Goal: Information Seeking & Learning: Learn about a topic

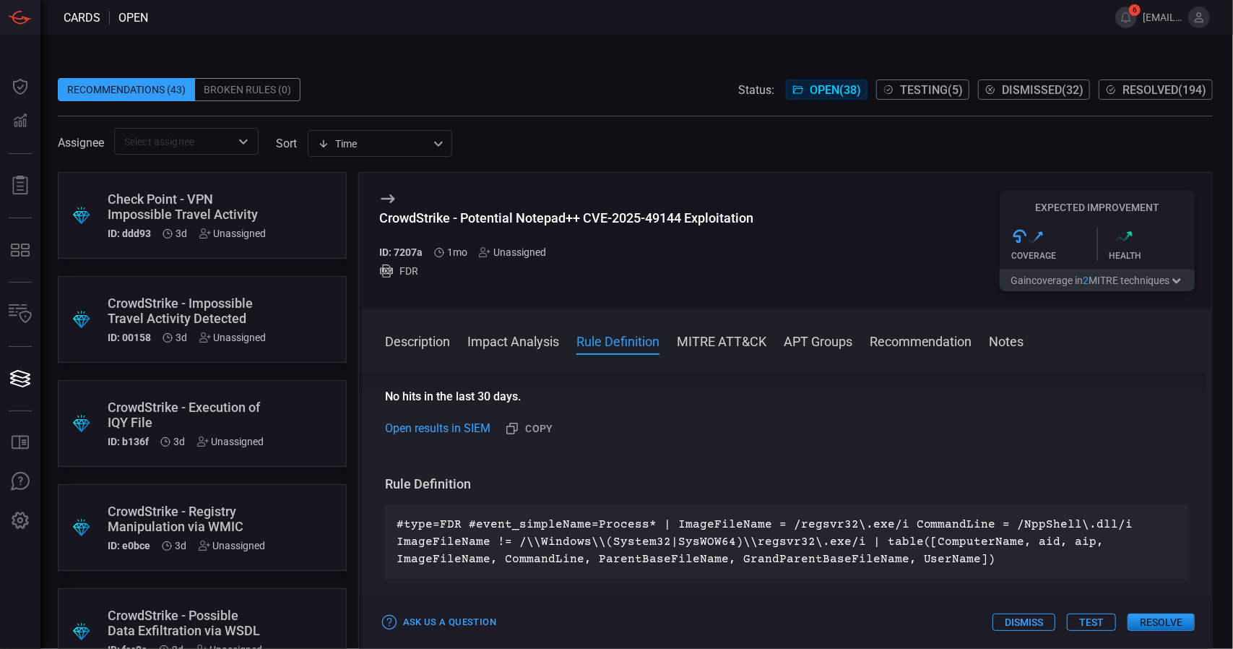
click at [265, 317] on div "CrowdStrike - Impossible Travel Activity Detected" at bounding box center [187, 310] width 159 height 30
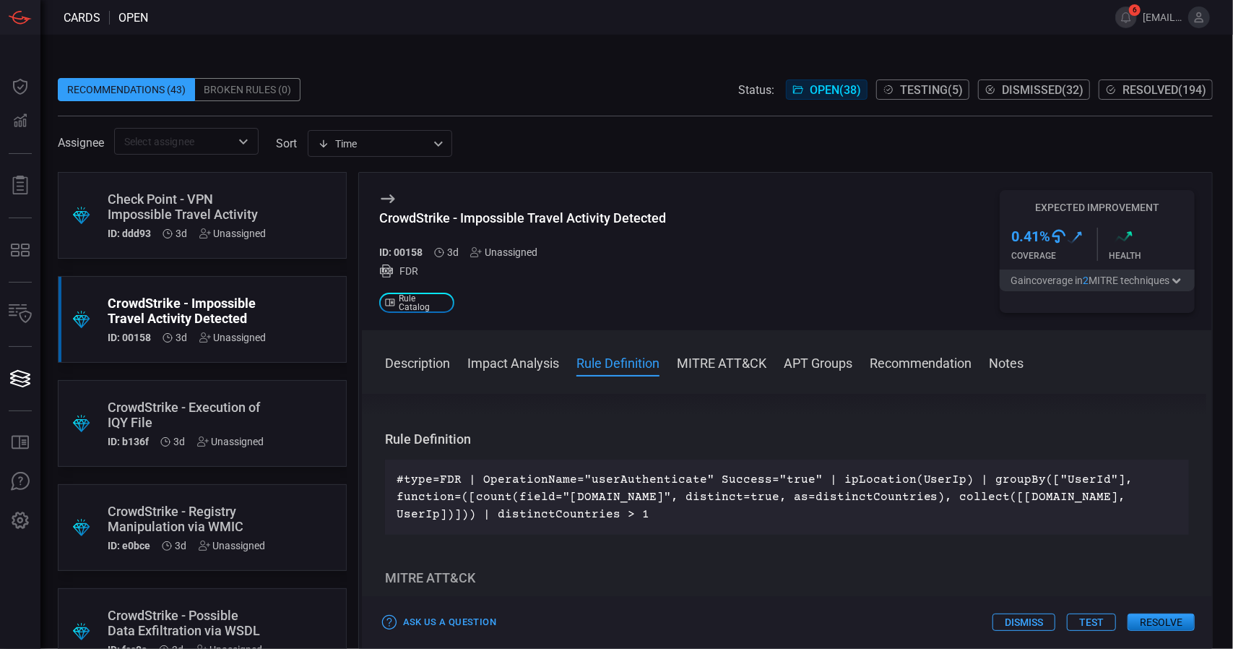
scroll to position [752, 0]
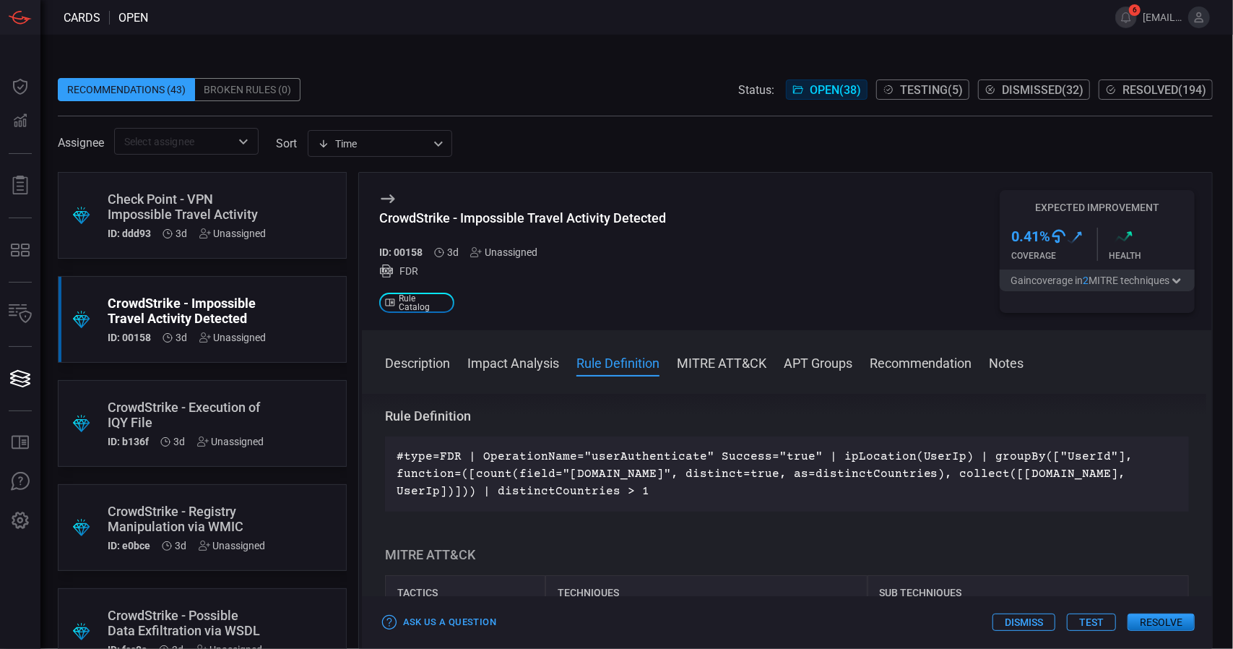
drag, startPoint x: 656, startPoint y: 499, endPoint x: 379, endPoint y: 456, distance: 280.8
click at [379, 456] on div "Description CrowdStrike Falcon is a cloud-native endpoint protection platform d…" at bounding box center [787, 518] width 850 height 249
copy p "#type=FDR | OperationName="userAuthenticate" Success="true" | ipLocation(UserIp…"
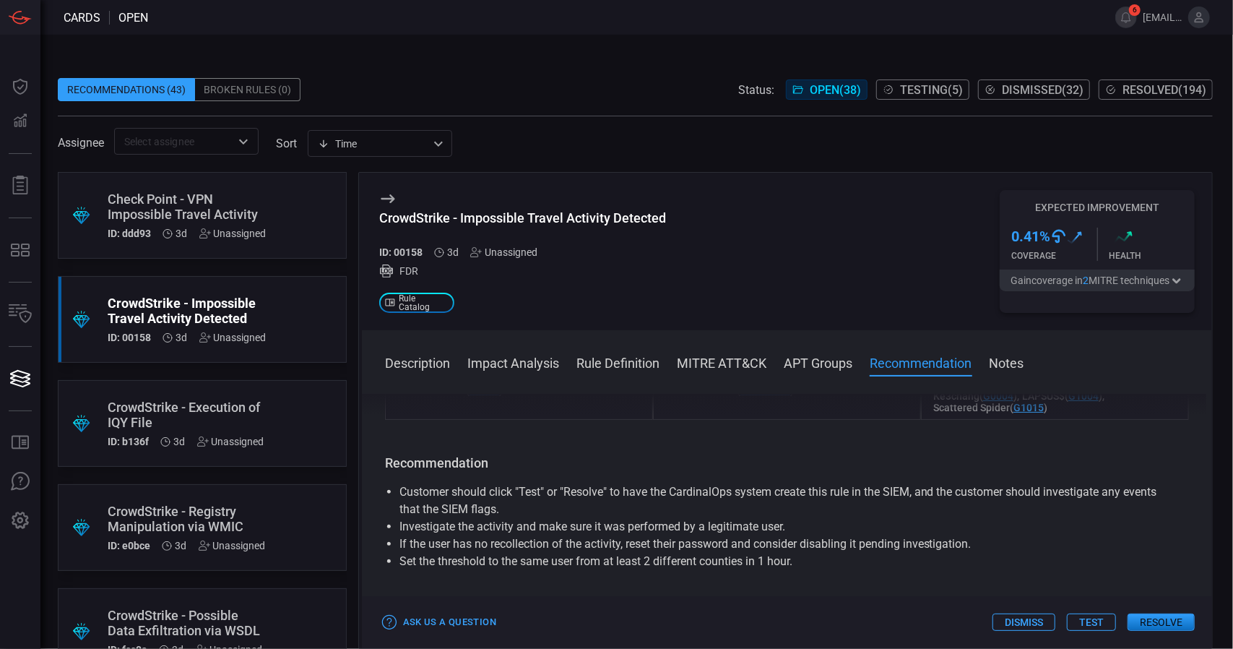
scroll to position [1230, 0]
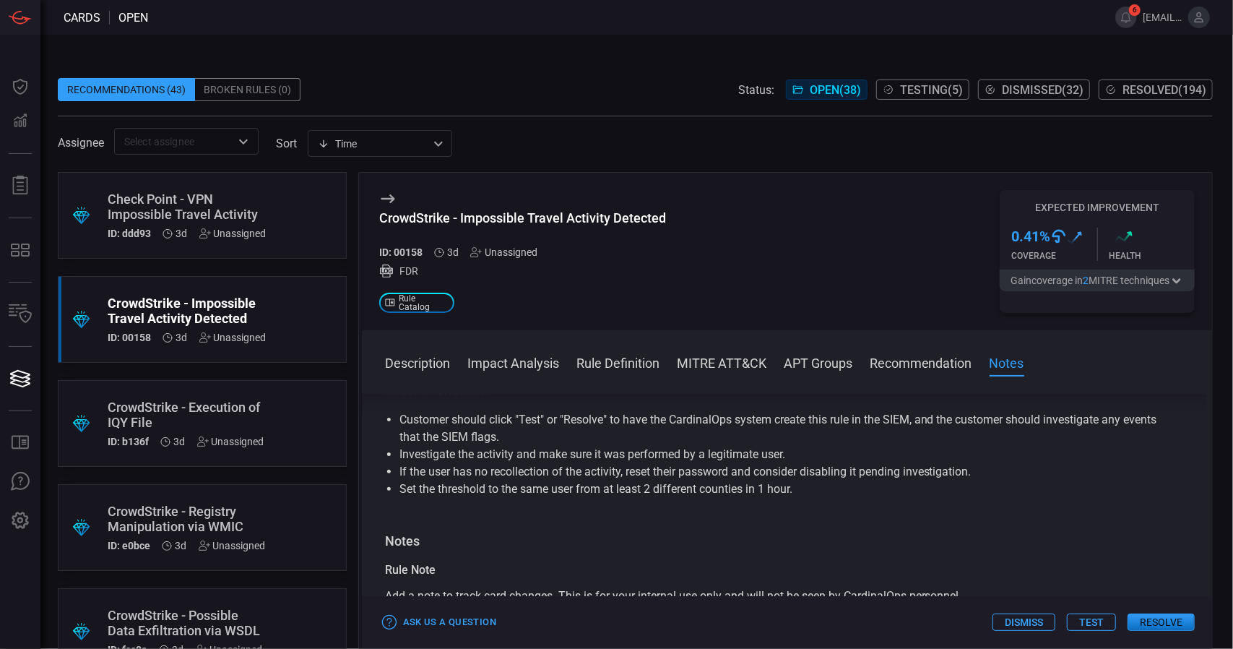
click at [215, 213] on div "Check Point - VPN Impossible Travel Activity" at bounding box center [187, 206] width 159 height 30
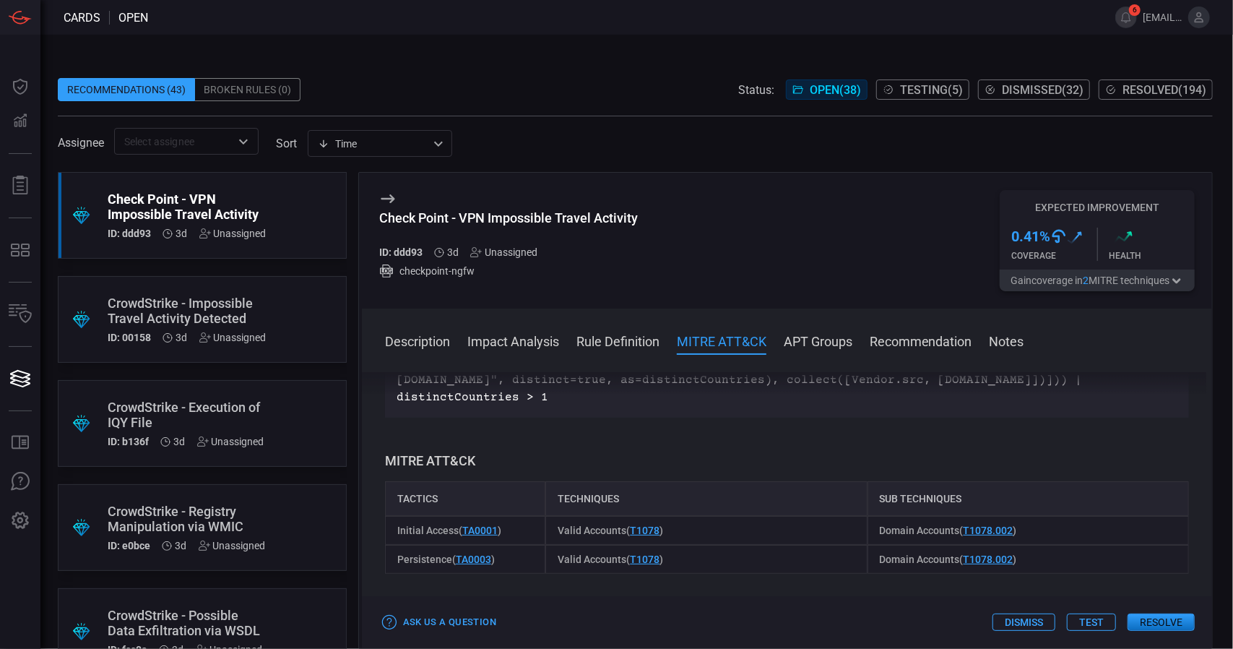
scroll to position [506, 0]
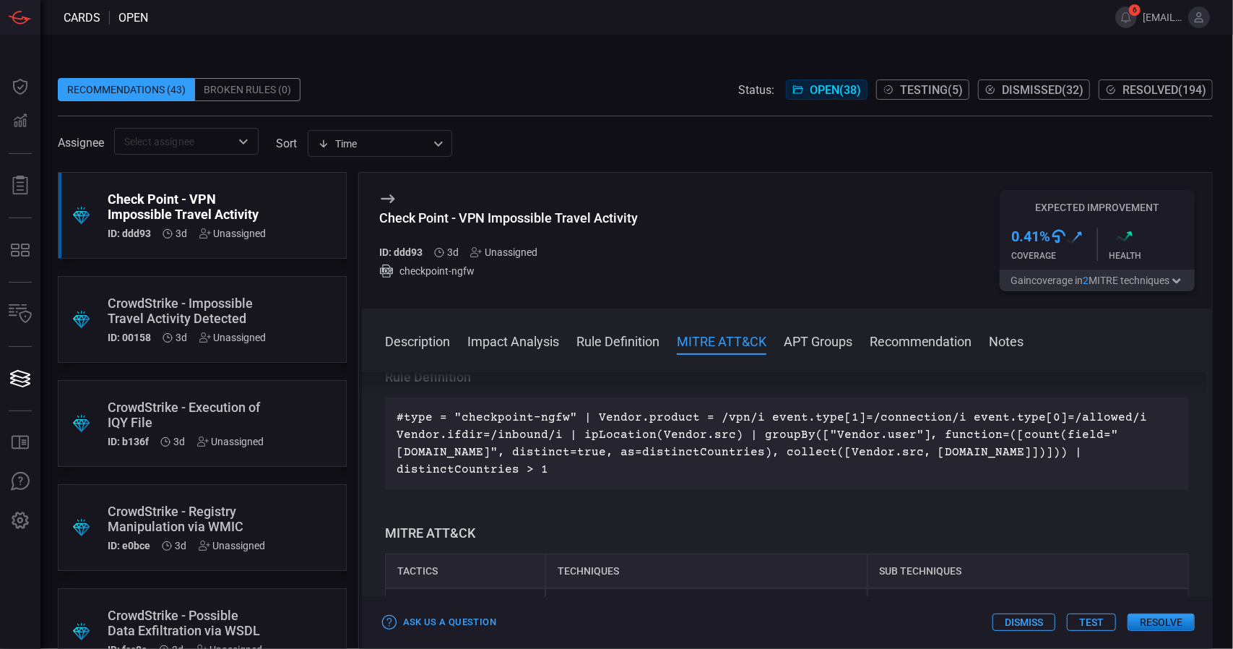
drag, startPoint x: 730, startPoint y: 467, endPoint x: 395, endPoint y: 417, distance: 338.3
click at [395, 417] on div "#type = "checkpoint-ngfw" | Vendor.product = /vpn/i event.type[1]=/connection/i…" at bounding box center [787, 443] width 804 height 92
copy p "#type = "checkpoint-ngfw" | Vendor.product = /vpn/i event.type[1]=/connection/i…"
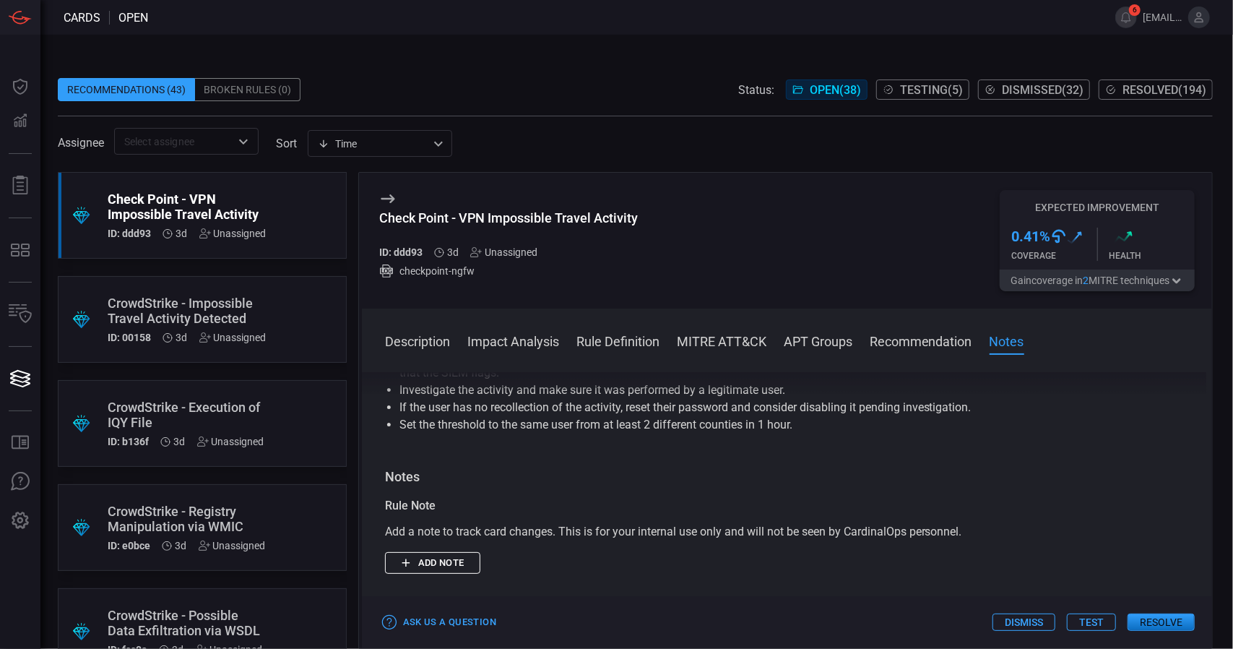
scroll to position [1011, 0]
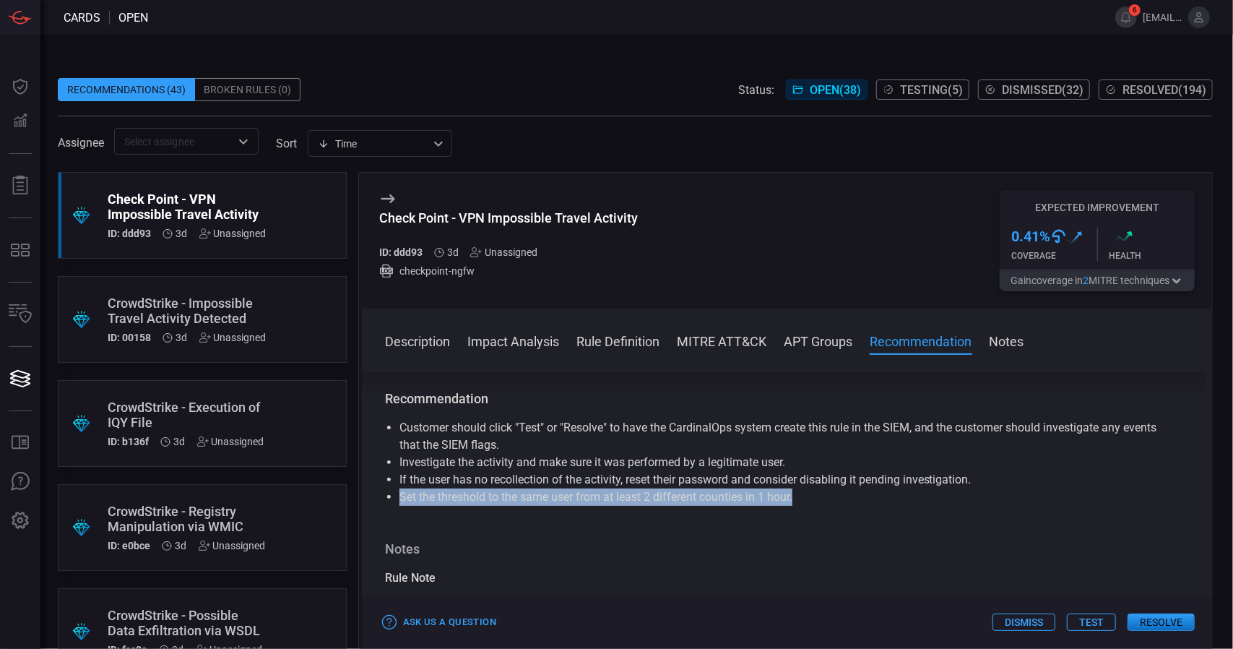
drag, startPoint x: 397, startPoint y: 502, endPoint x: 800, endPoint y: 499, distance: 403.1
click at [800, 499] on ul "Customer should click "Test" or "Resolve" to have the CardinalOps system create…" at bounding box center [787, 462] width 804 height 87
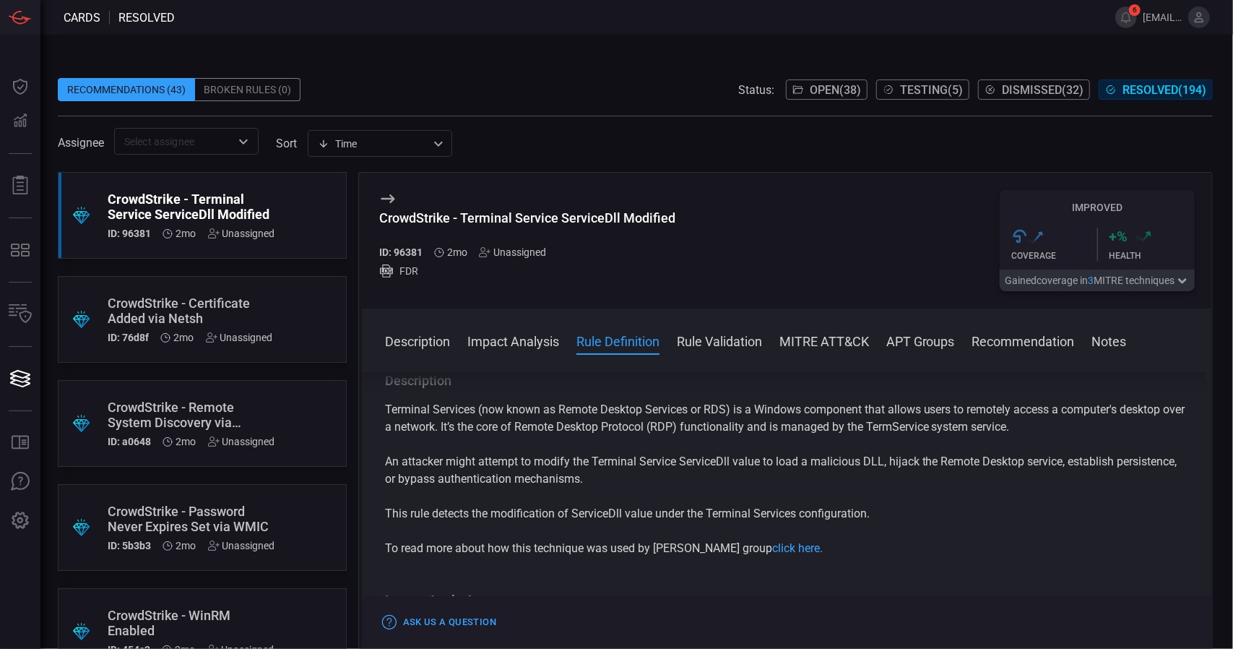
scroll to position [433, 0]
